Goal: Find contact information: Find contact information

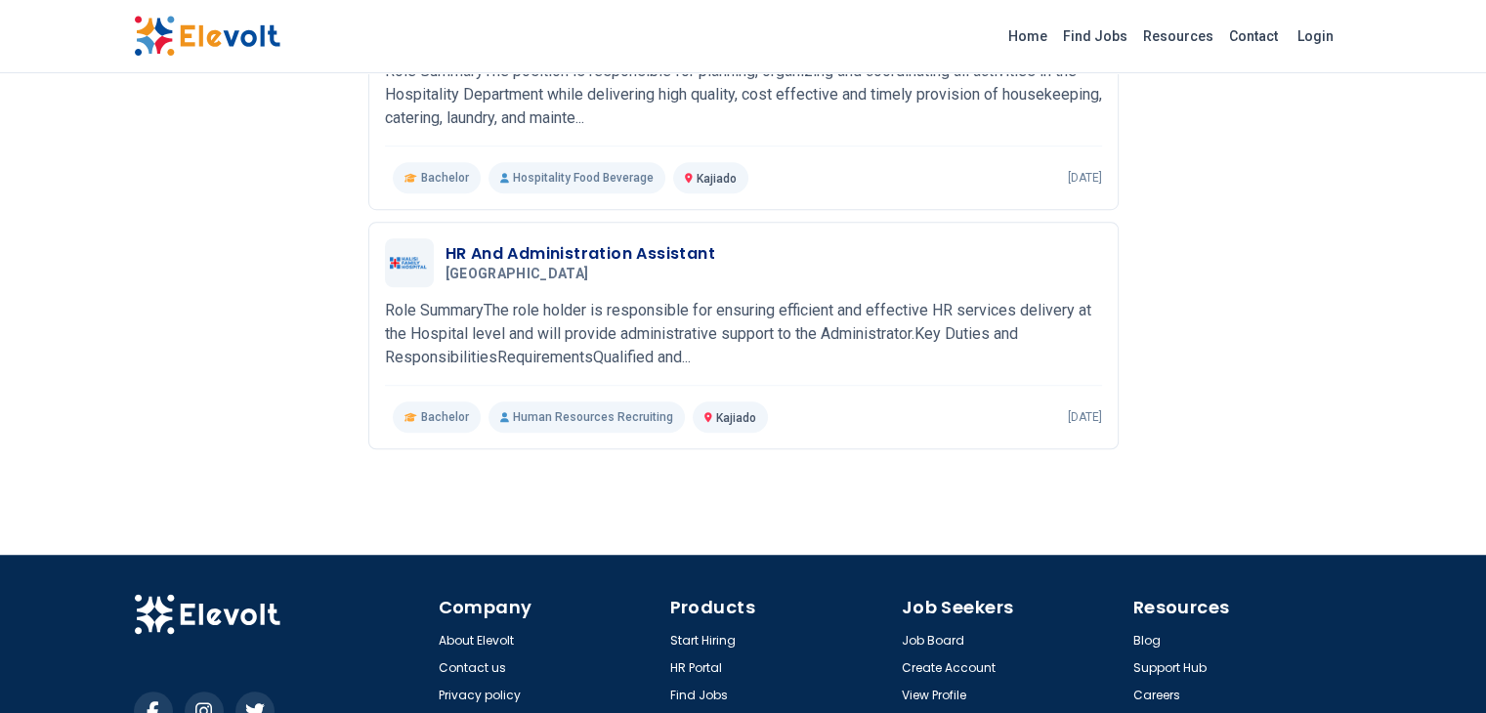
scroll to position [1352, 0]
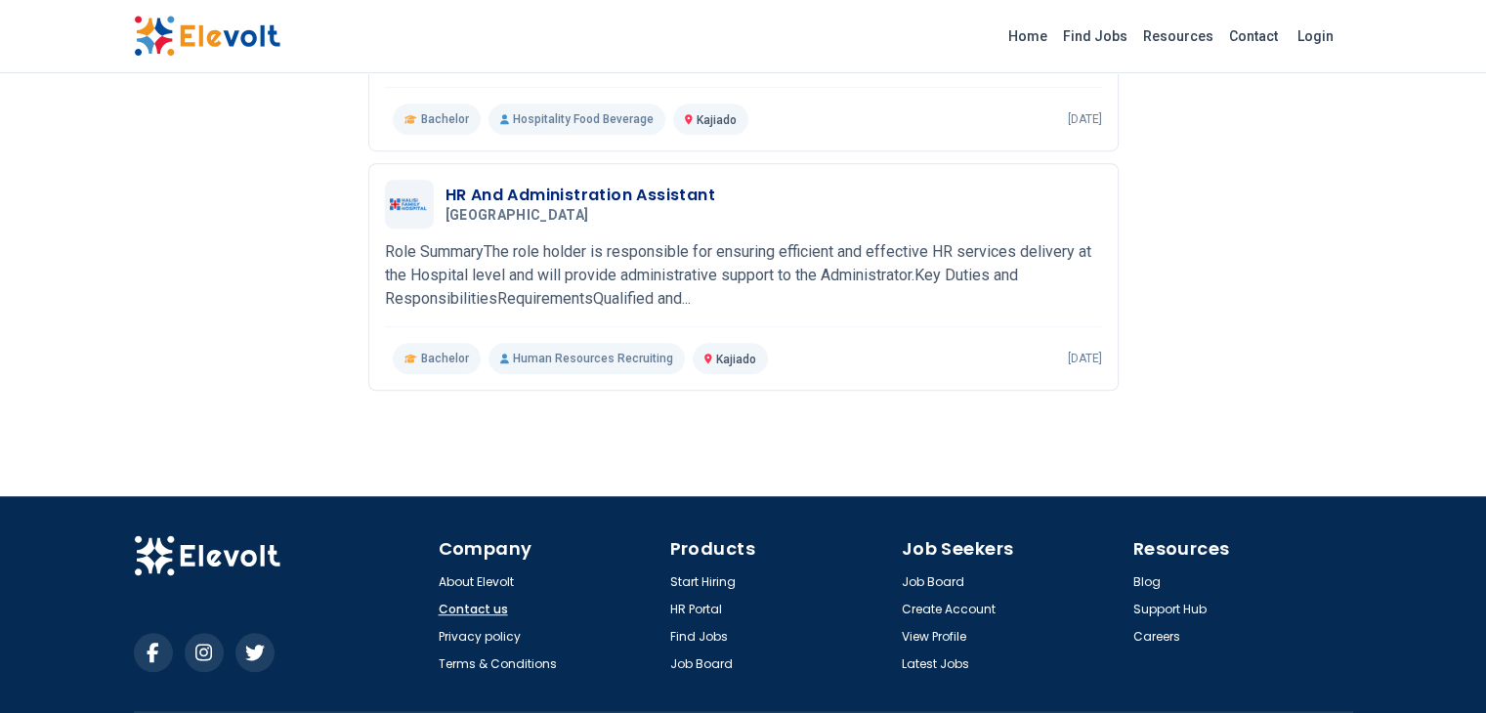
click at [439, 602] on link "Contact us" at bounding box center [473, 610] width 69 height 16
click at [943, 629] on link "View Profile" at bounding box center [936, 637] width 68 height 16
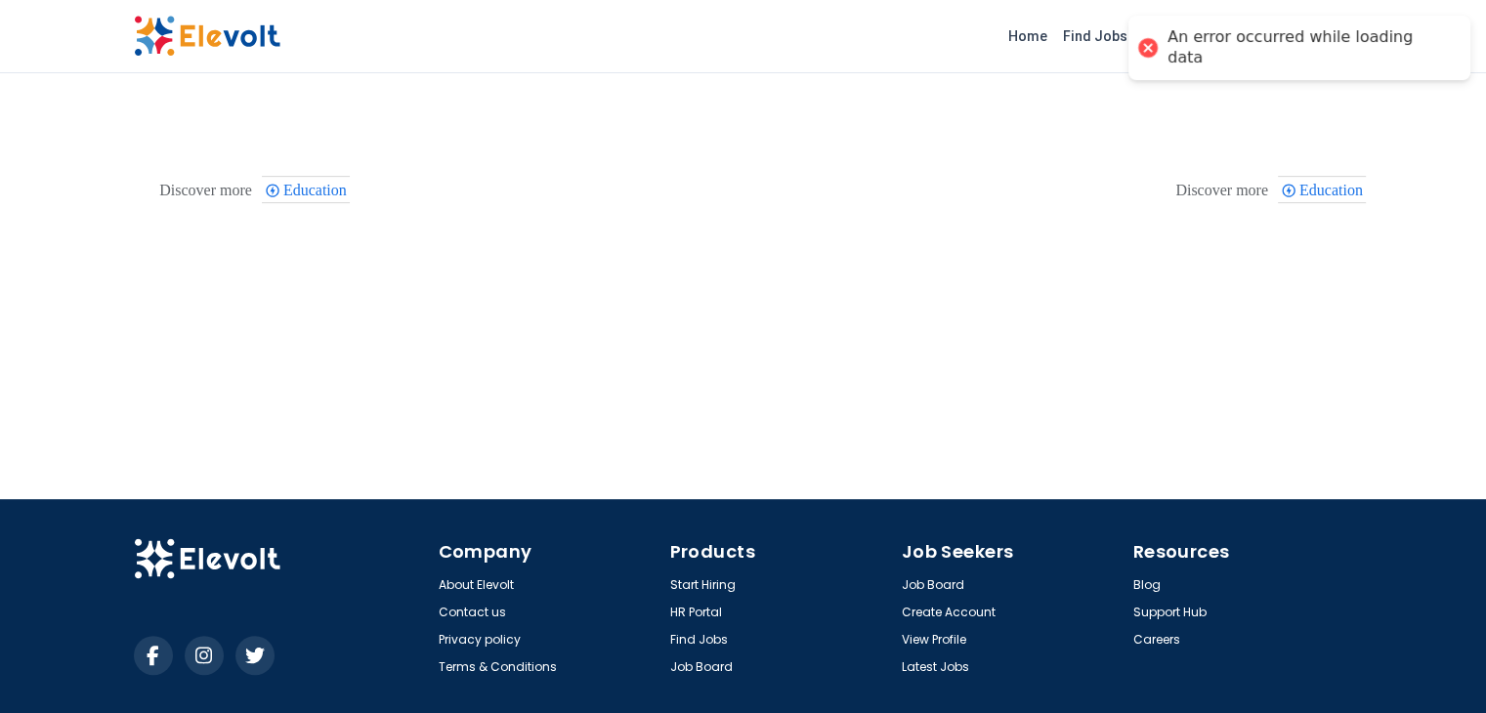
scroll to position [860, 0]
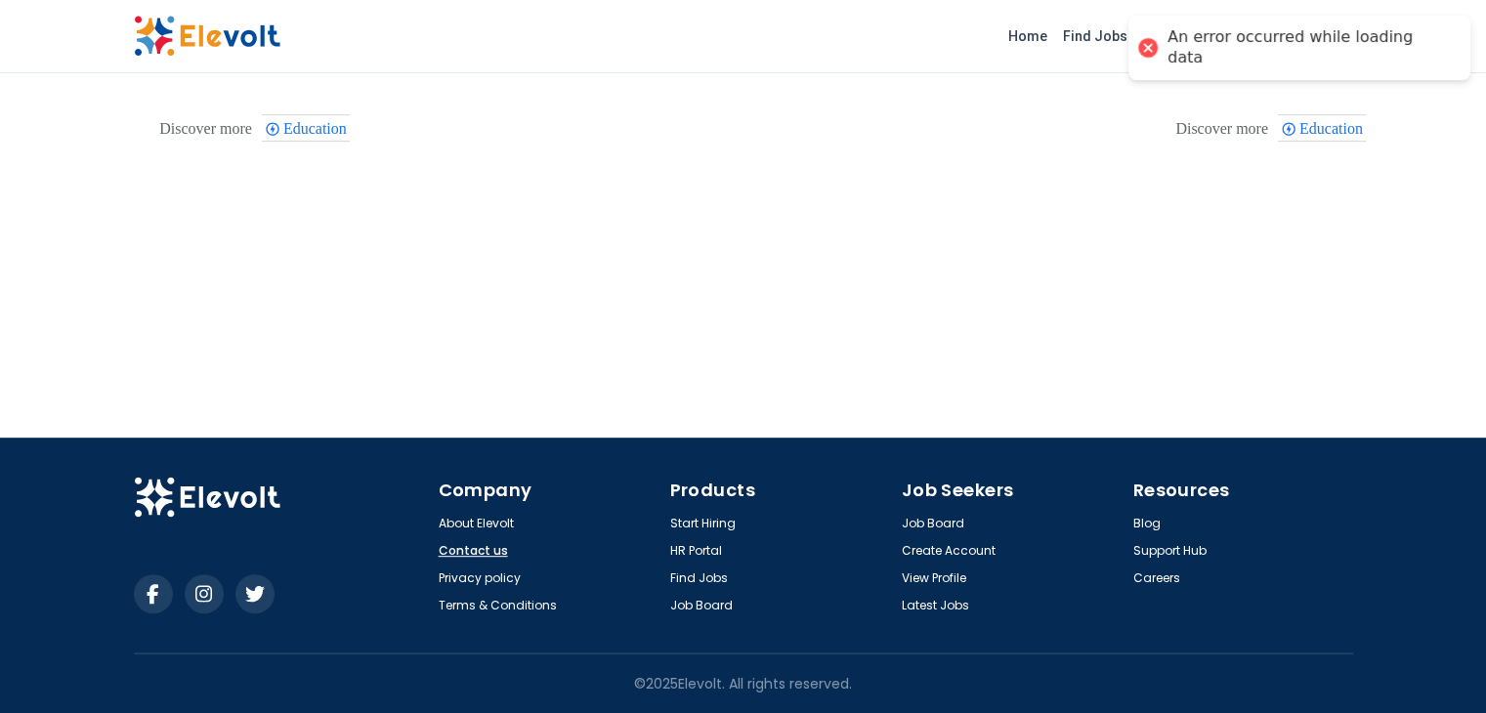
click at [439, 546] on link "Contact us" at bounding box center [473, 551] width 69 height 16
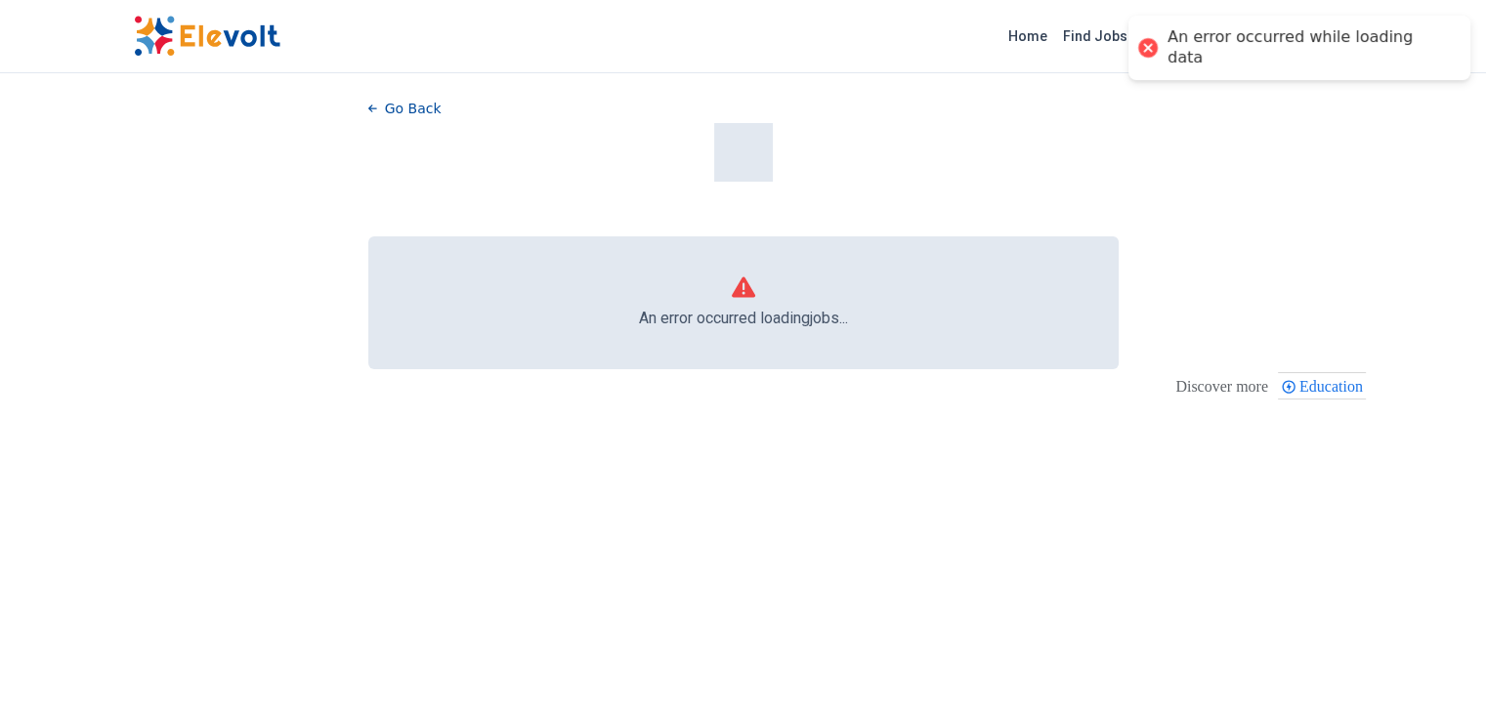
click at [1157, 38] on div at bounding box center [1148, 48] width 20 height 20
click at [1161, 37] on div at bounding box center [1147, 47] width 27 height 27
click at [368, 106] on icon "button" at bounding box center [372, 109] width 9 height 11
